Goal: Check status: Check status

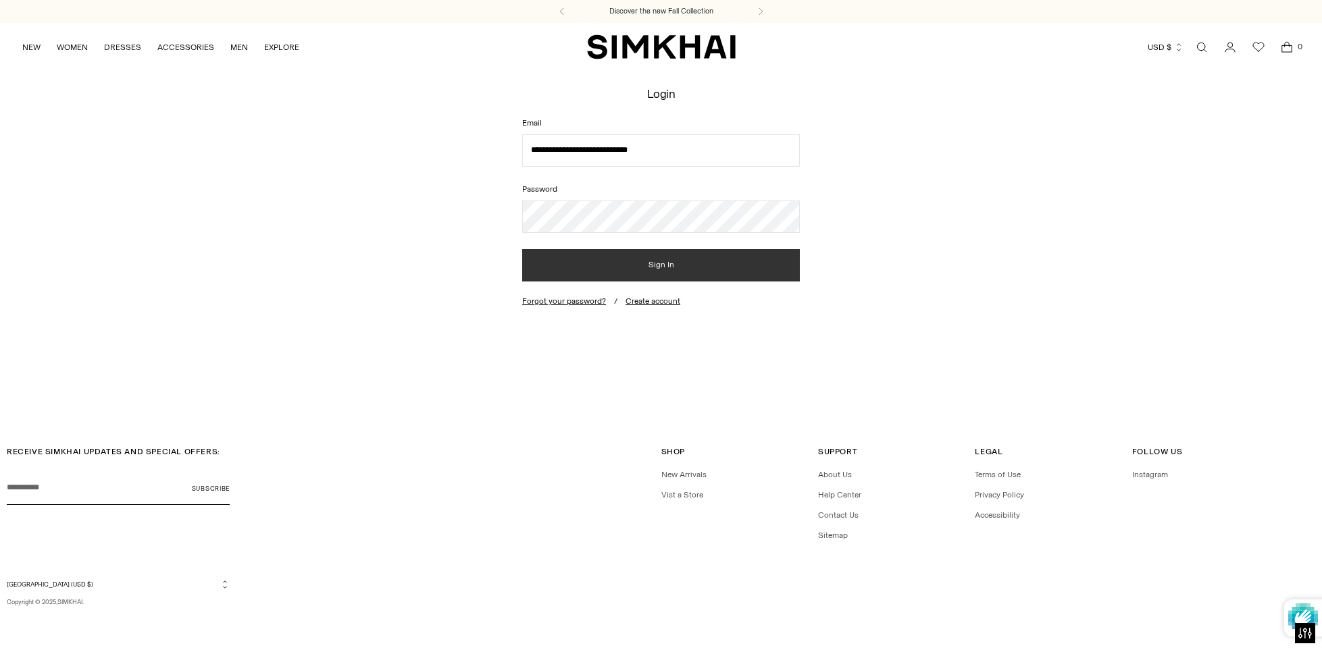
click at [660, 263] on button "Sign In" at bounding box center [661, 265] width 278 height 32
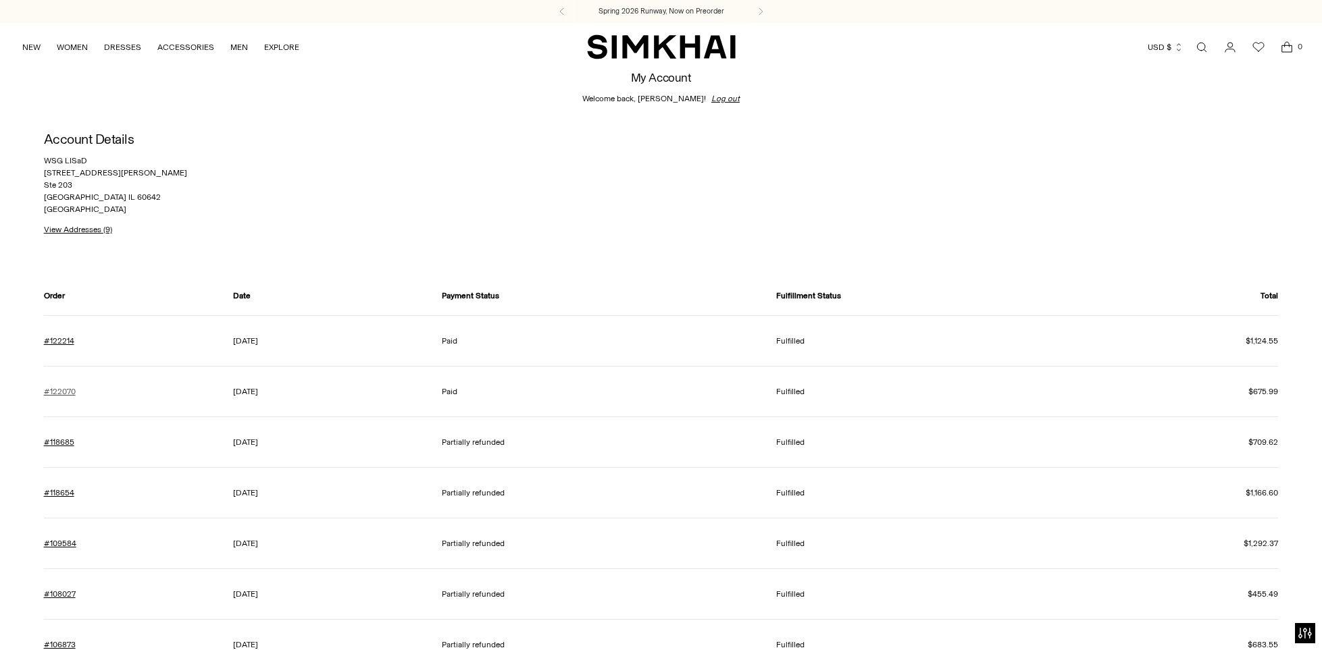
scroll to position [1, 0]
click at [55, 386] on link "#122070" at bounding box center [60, 391] width 32 height 12
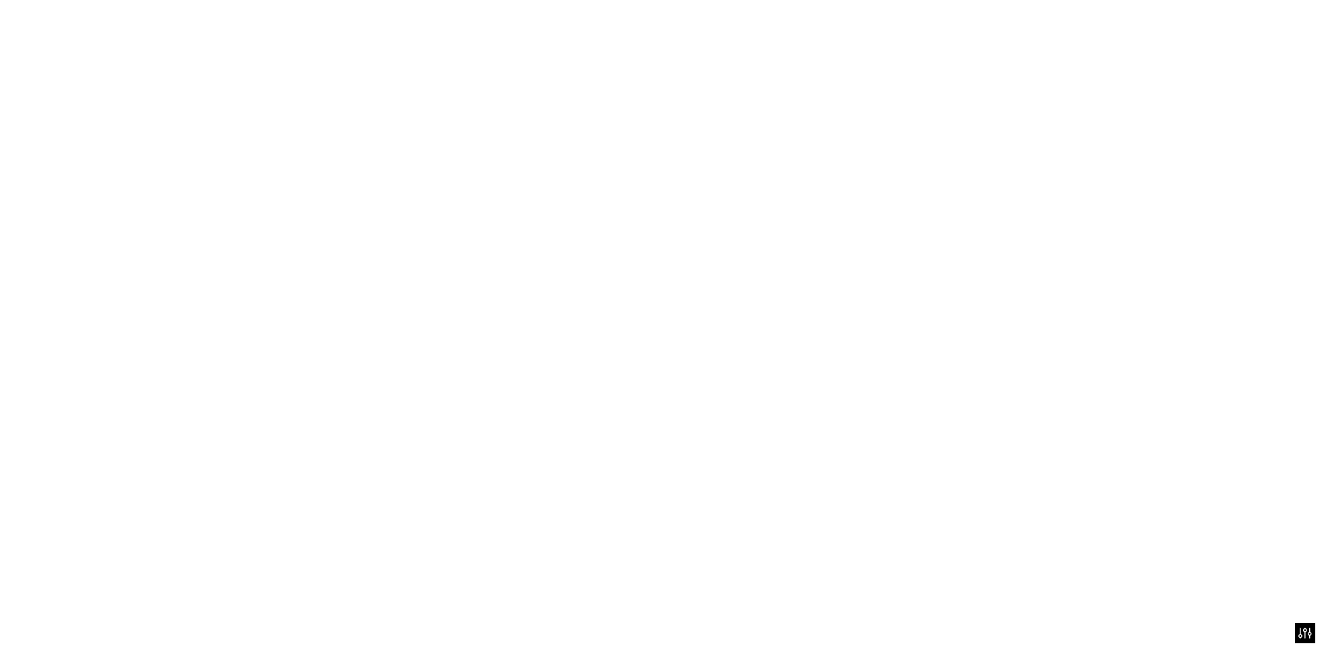
scroll to position [0, 0]
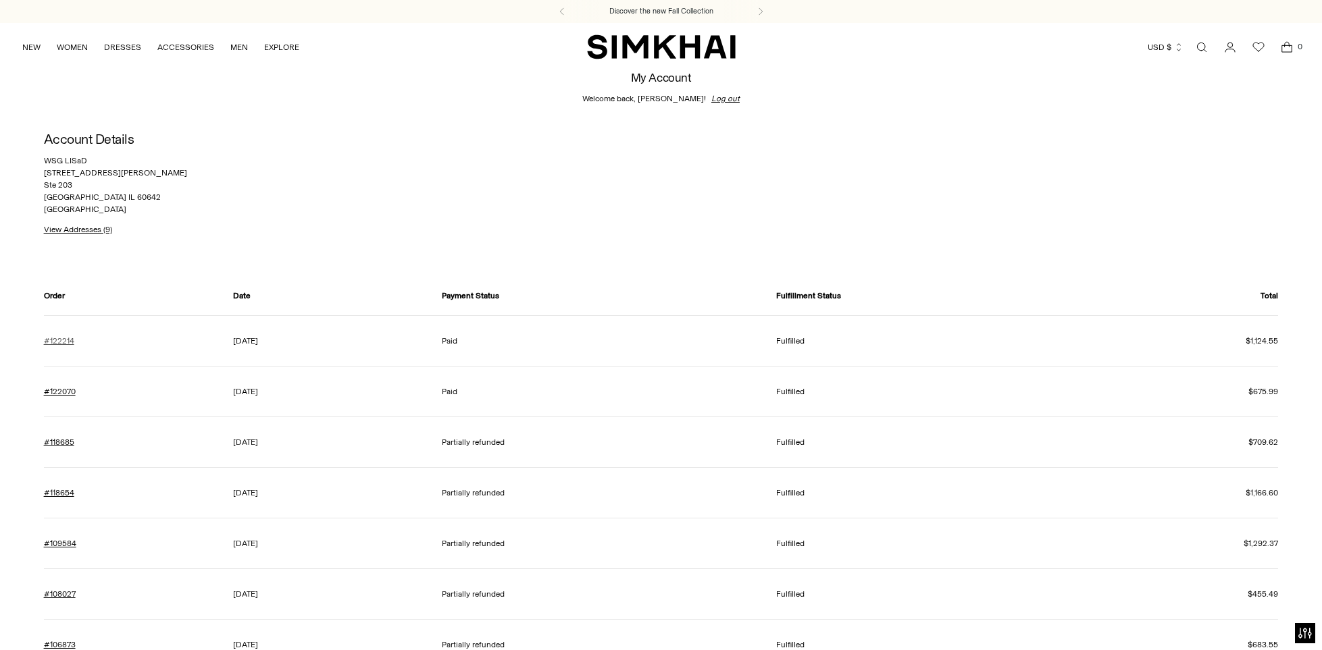
click at [57, 340] on link "#122214" at bounding box center [59, 341] width 30 height 12
